Goal: Obtain resource: Obtain resource

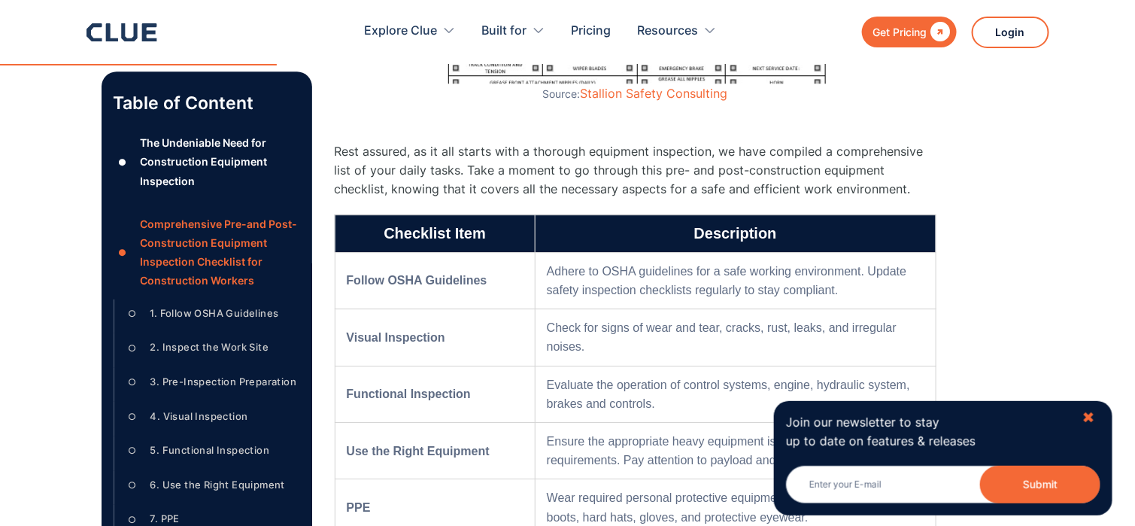
click at [1089, 414] on div "✖" at bounding box center [1088, 417] width 13 height 19
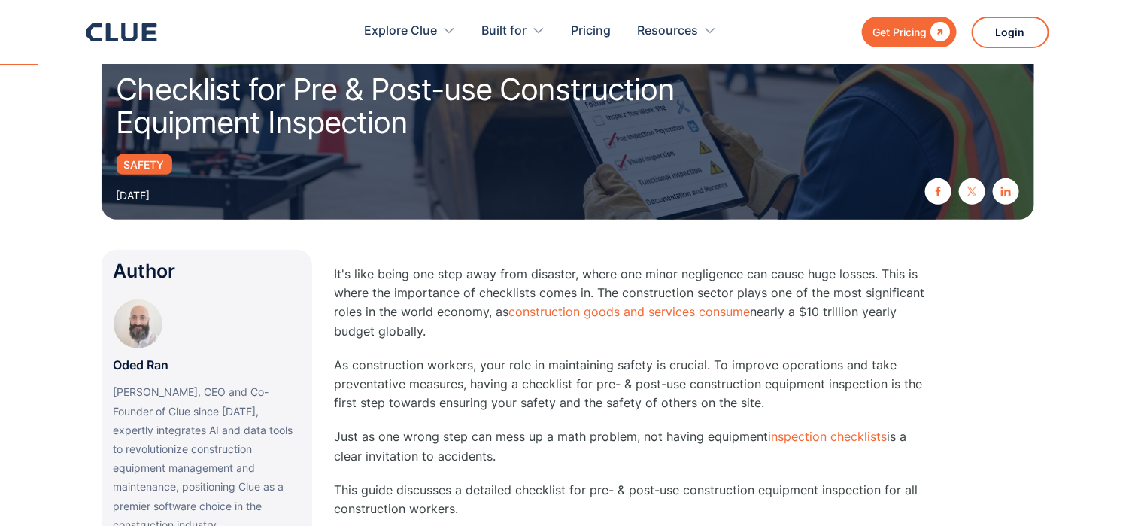
scroll to position [226, 0]
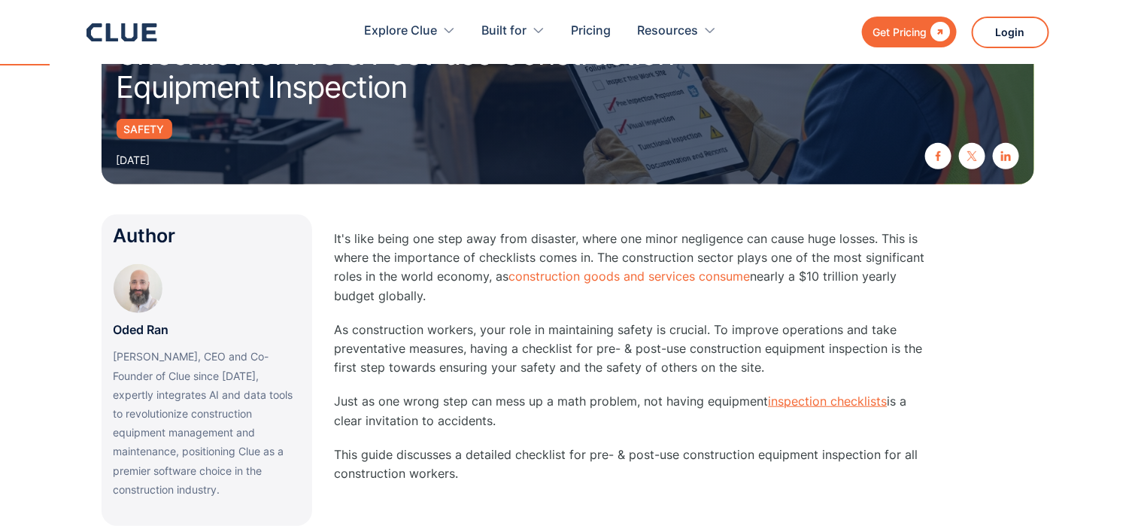
click at [833, 400] on link "inspection checklists" at bounding box center [828, 400] width 119 height 15
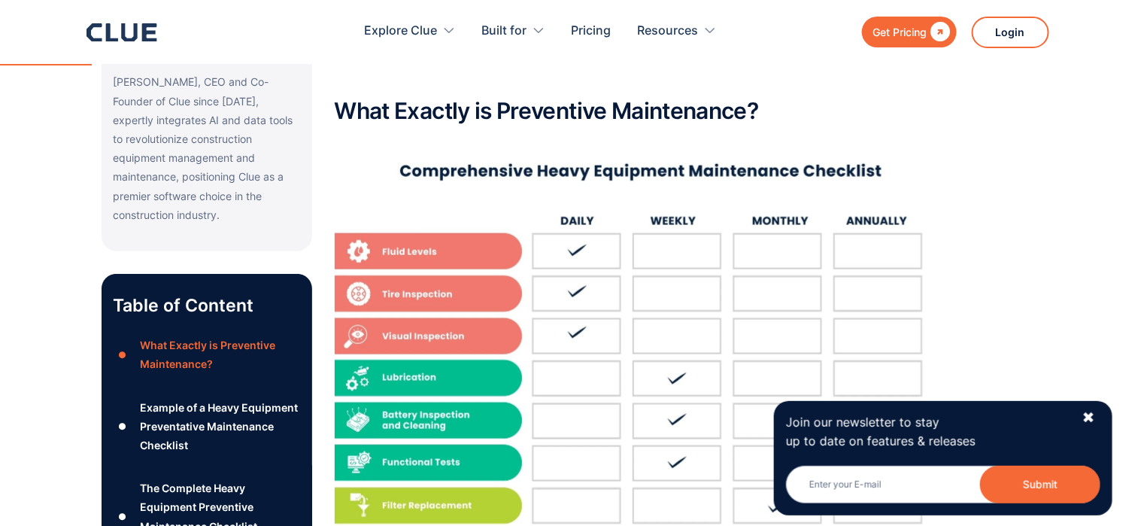
scroll to position [526, 0]
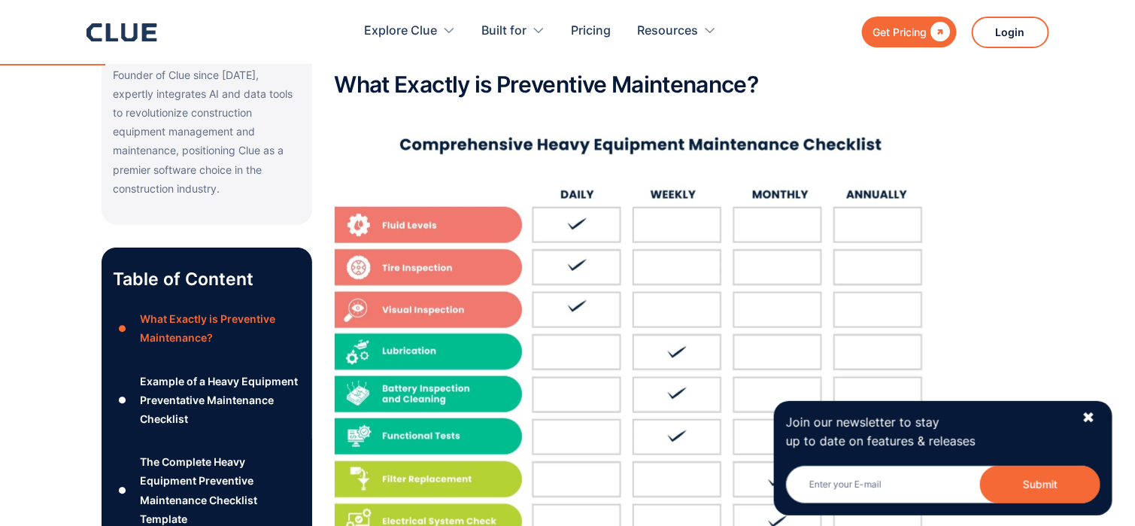
click at [184, 375] on div "Example of a Heavy Equipment Preventative Maintenance Checklist" at bounding box center [219, 400] width 159 height 57
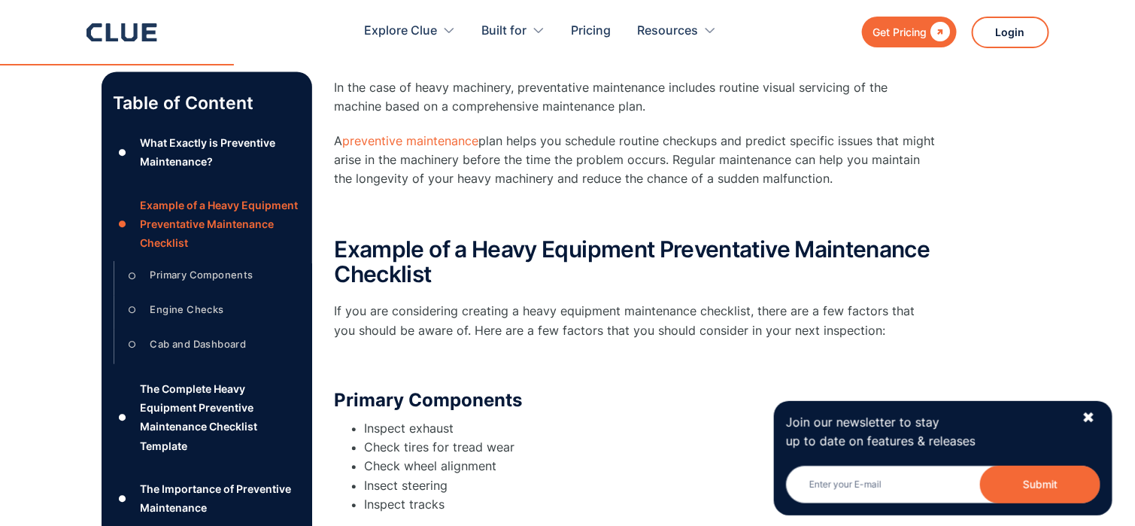
scroll to position [1254, 0]
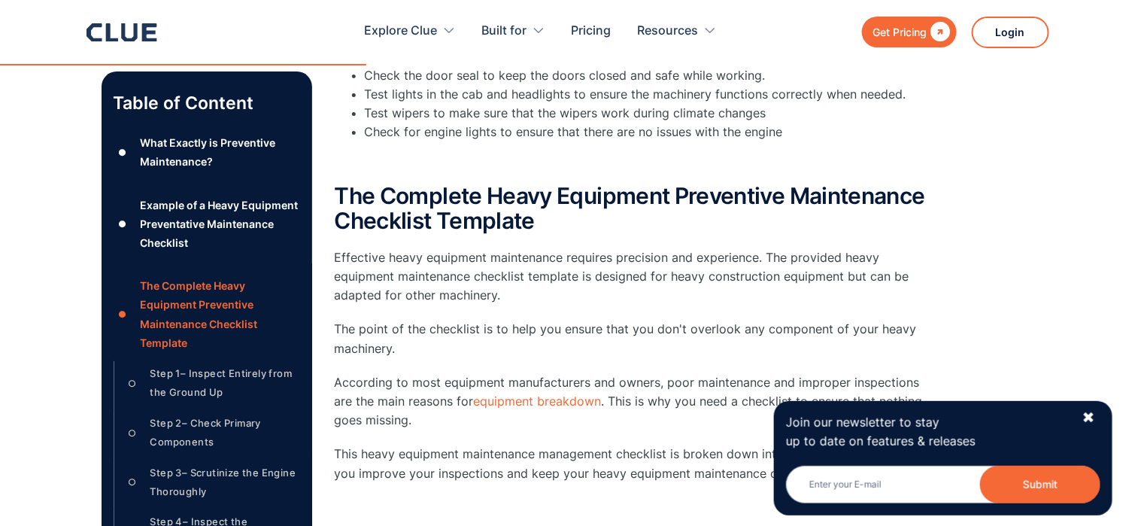
scroll to position [2031, 0]
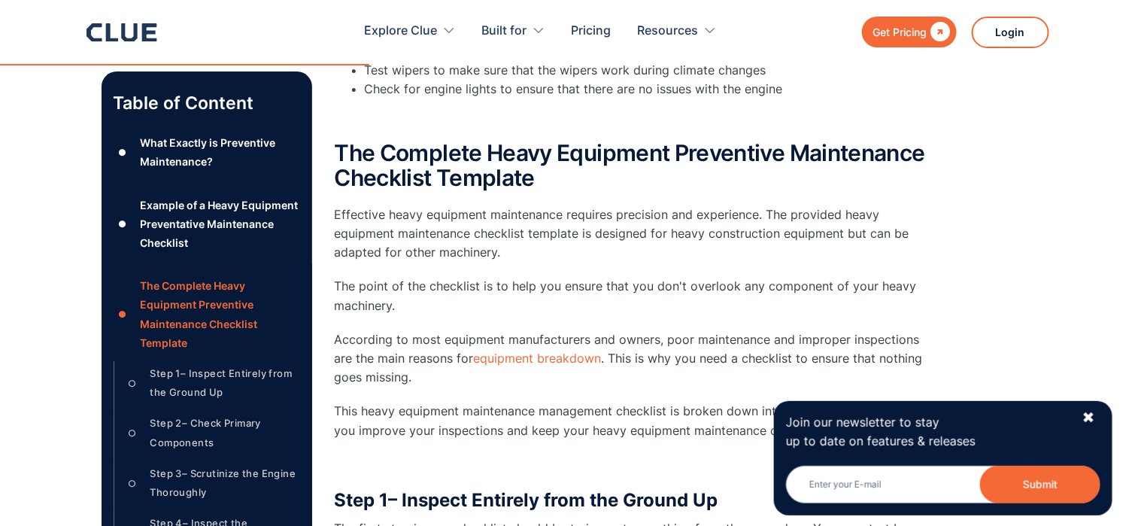
click at [1082, 415] on div "Join our newsletter to stay up to date on features & releases Email Submit News…" at bounding box center [943, 458] width 338 height 114
click at [1087, 420] on div "✖" at bounding box center [1088, 417] width 13 height 19
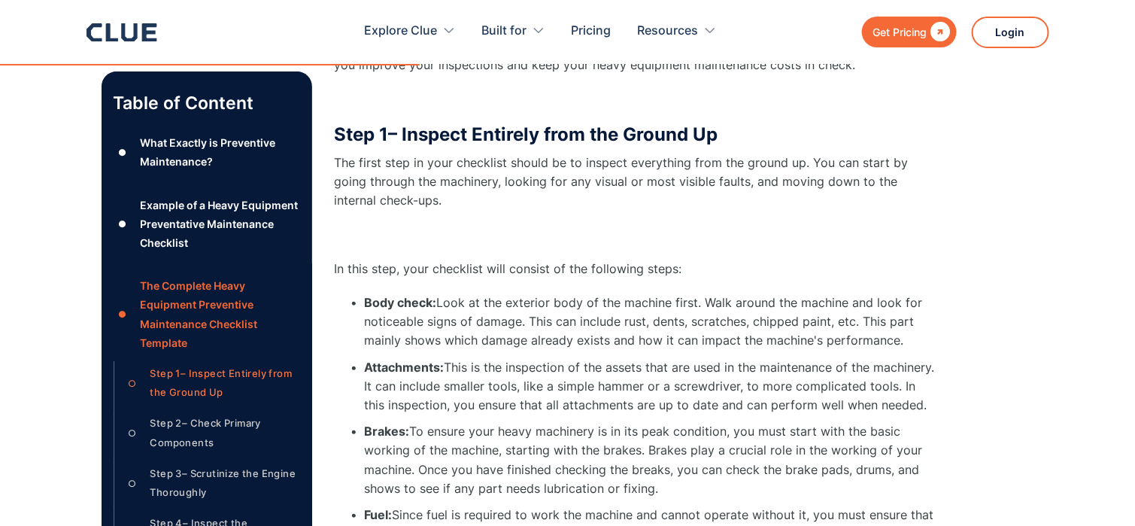
scroll to position [2407, 0]
